Goal: Book appointment/travel/reservation

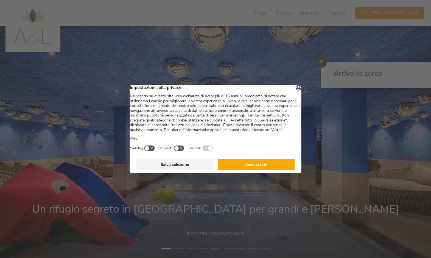
click at [277, 167] on button "Accetta tutti" at bounding box center [256, 164] width 77 height 11
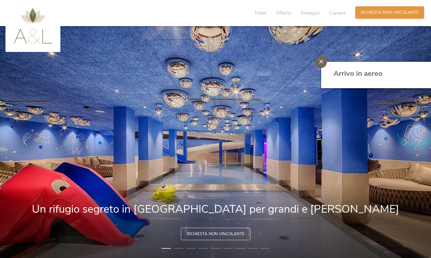
click at [371, 15] on span "Richiesta non vincolante" at bounding box center [390, 13] width 58 height 6
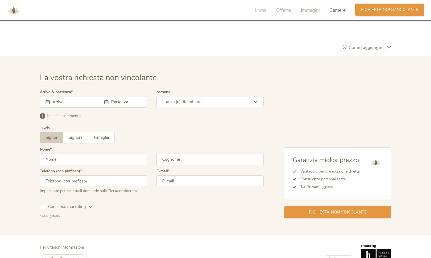
scroll to position [1609, 0]
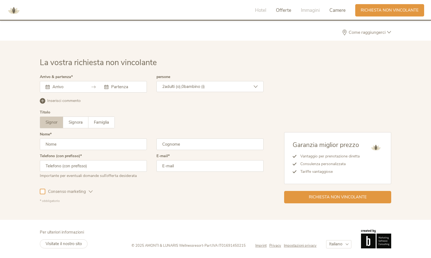
click at [288, 9] on span "Offerte" at bounding box center [283, 10] width 15 height 6
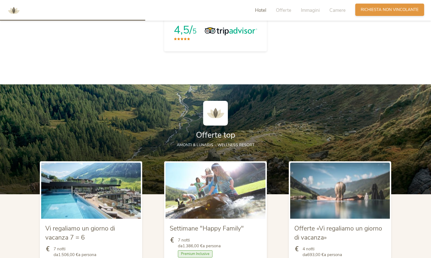
scroll to position [536, 0]
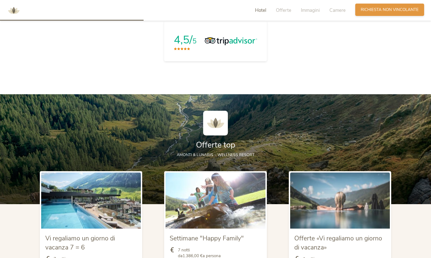
click at [365, 11] on span "Richiesta non vincolante" at bounding box center [390, 10] width 58 height 6
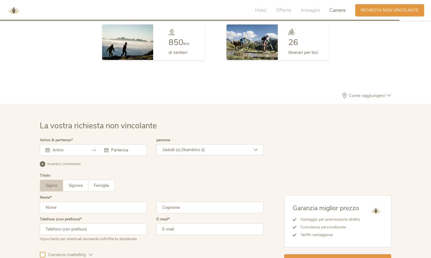
scroll to position [1609, 0]
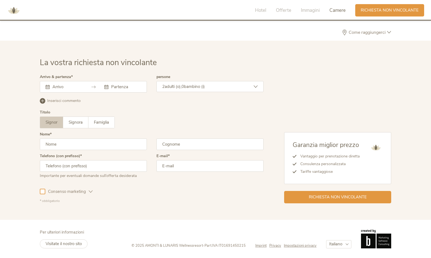
click at [65, 86] on input "text" at bounding box center [66, 86] width 31 height 5
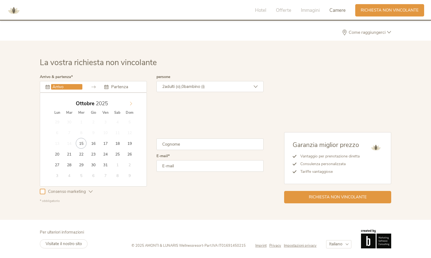
click at [131, 103] on icon at bounding box center [131, 104] width 4 height 4
click at [58, 102] on span at bounding box center [55, 102] width 9 height 8
click at [58, 103] on div "Novembre 2025" at bounding box center [93, 103] width 85 height 10
type input "17.10.2025"
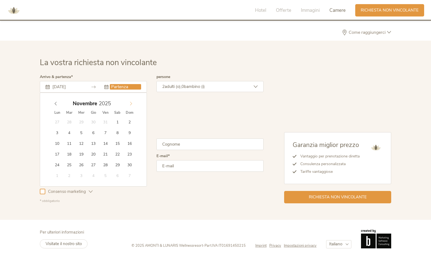
click at [132, 102] on icon at bounding box center [131, 104] width 4 height 4
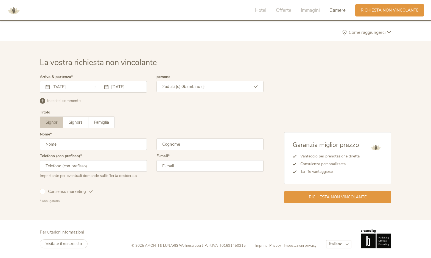
drag, startPoint x: 104, startPoint y: 142, endPoint x: 122, endPoint y: 142, distance: 18.4
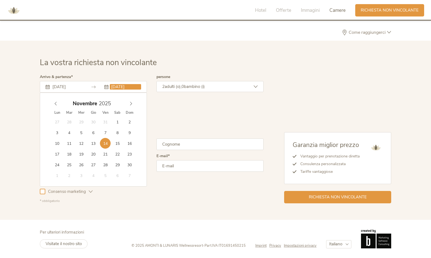
click at [135, 86] on input "14.11.2025" at bounding box center [125, 86] width 31 height 5
type input "16.11.2025"
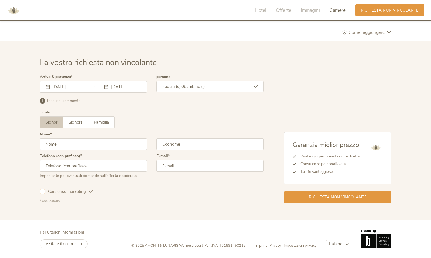
click at [67, 85] on input "17.10.2025" at bounding box center [66, 86] width 31 height 5
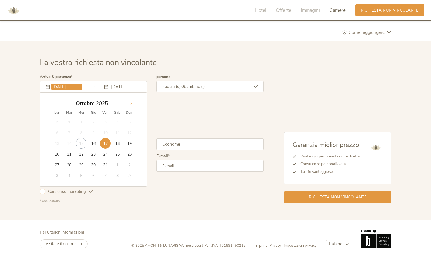
drag, startPoint x: 127, startPoint y: 107, endPoint x: 130, endPoint y: 104, distance: 3.5
click at [127, 106] on div "Ottobre 2025" at bounding box center [93, 103] width 85 height 10
drag, startPoint x: 130, startPoint y: 103, endPoint x: 124, endPoint y: 124, distance: 21.6
click at [130, 103] on icon at bounding box center [131, 104] width 4 height 4
type input "14.11.2025"
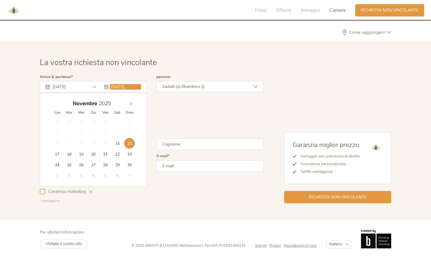
drag, startPoint x: 107, startPoint y: 142, endPoint x: 119, endPoint y: 99, distance: 45.2
drag, startPoint x: 160, startPoint y: 128, endPoint x: 134, endPoint y: 125, distance: 26.5
click at [160, 128] on div "Titolo Signor Signora Famiglia Signor Signora Famiglia" at bounding box center [152, 121] width 224 height 22
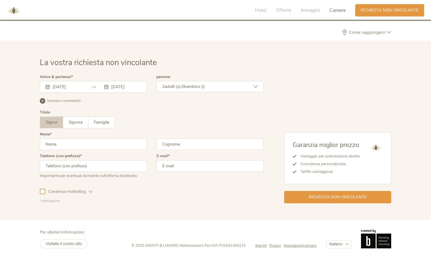
click at [79, 145] on input "text" at bounding box center [93, 144] width 107 height 12
click at [96, 123] on span "Famiglia" at bounding box center [101, 121] width 15 height 5
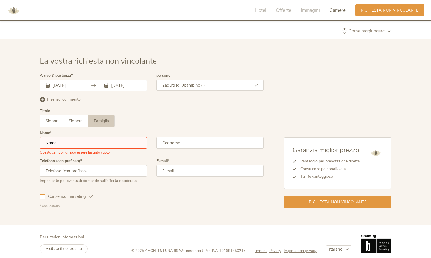
click at [56, 141] on input "text" at bounding box center [93, 143] width 107 height 12
click at [166, 146] on input "text" at bounding box center [209, 143] width 107 height 12
type input "f"
type input "Fiocco"
click at [105, 171] on input "text" at bounding box center [93, 171] width 107 height 12
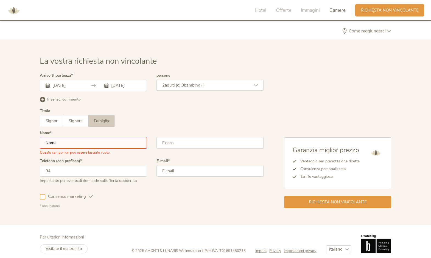
type input "9"
type input "393477461692"
click at [198, 171] on input "email" at bounding box center [209, 171] width 107 height 12
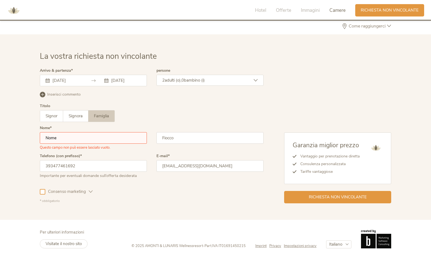
type input "manuelamrl93@gmail.com"
click at [87, 192] on span "Consenso marketing" at bounding box center [66, 192] width 43 height 6
click at [324, 200] on div "Richiesta non vincolante" at bounding box center [337, 196] width 107 height 12
click at [82, 138] on input "text" at bounding box center [93, 138] width 107 height 12
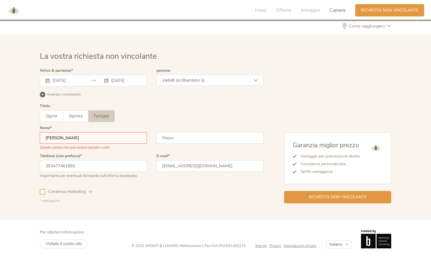
type input "Manuela"
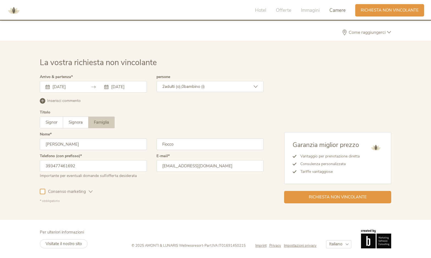
scroll to position [1609, 0]
drag, startPoint x: 186, startPoint y: 141, endPoint x: 141, endPoint y: 136, distance: 44.7
click at [156, 138] on input "Fiocco" at bounding box center [209, 144] width 107 height 12
type input "Murolo"
click at [71, 121] on span "Signora" at bounding box center [76, 121] width 14 height 5
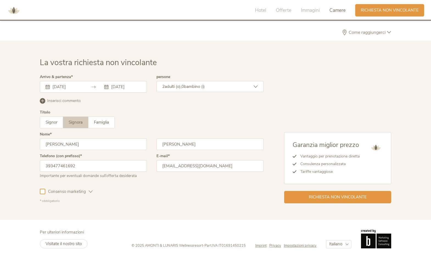
click at [217, 82] on div "2 adulti (o), 0 bambino (i)" at bounding box center [209, 86] width 107 height 11
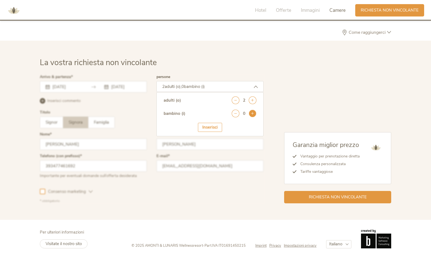
click at [253, 112] on icon at bounding box center [253, 114] width 8 height 8
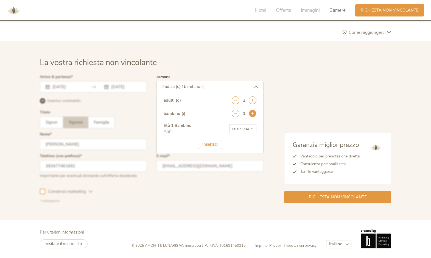
click at [253, 112] on icon at bounding box center [253, 114] width 8 height 8
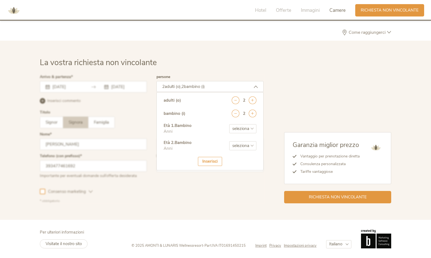
select select "10"
click option "10" at bounding box center [0, 0] width 0 height 0
click at [229, 141] on select "seleziona 0 1 2 3 4 5 6 7 8 9 10 11 12 13 14 15 16 17" at bounding box center [242, 145] width 27 height 9
select select "9"
click option "9" at bounding box center [0, 0] width 0 height 0
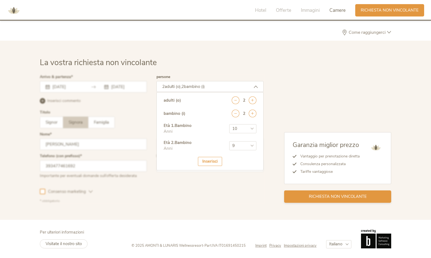
drag, startPoint x: 356, startPoint y: 197, endPoint x: 353, endPoint y: 197, distance: 3.3
click at [356, 197] on span "Richiesta non vincolante" at bounding box center [338, 197] width 58 height 6
